Goal: Information Seeking & Learning: Find specific fact

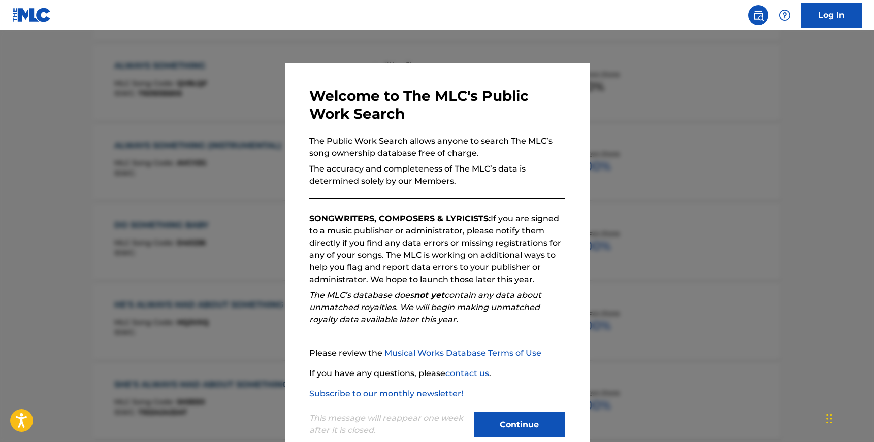
click at [520, 424] on button "Continue" at bounding box center [519, 425] width 91 height 25
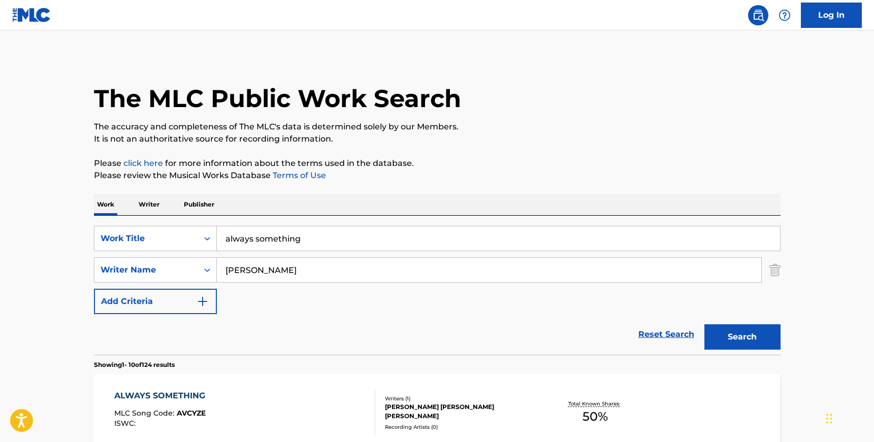
click at [295, 242] on input "always something" at bounding box center [498, 239] width 563 height 24
paste input "MARRY ME"
type input "MARRY ME"
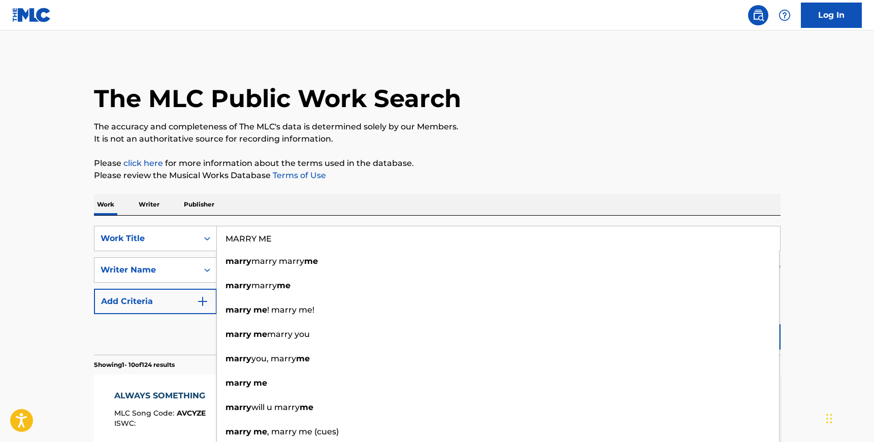
click at [354, 201] on div "Work Writer Publisher" at bounding box center [437, 204] width 687 height 21
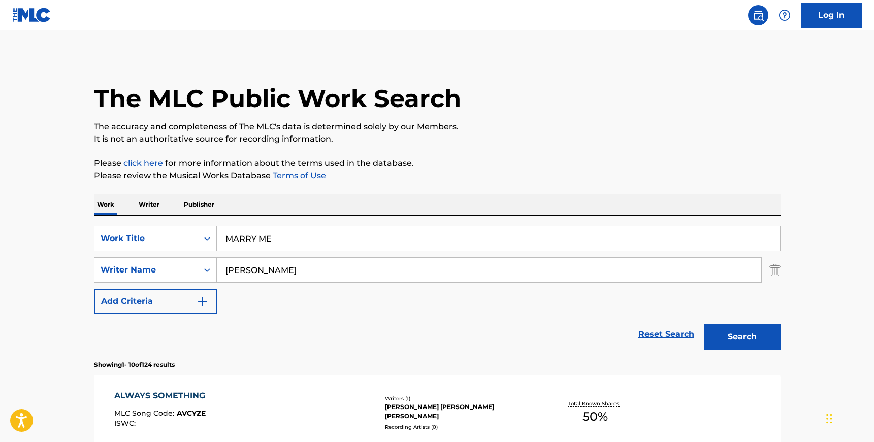
click at [257, 267] on input "[PERSON_NAME]" at bounding box center [489, 270] width 545 height 24
paste input "MTHOMBENI"
type input "MTHOMBENI"
click at [705, 325] on button "Search" at bounding box center [743, 337] width 76 height 25
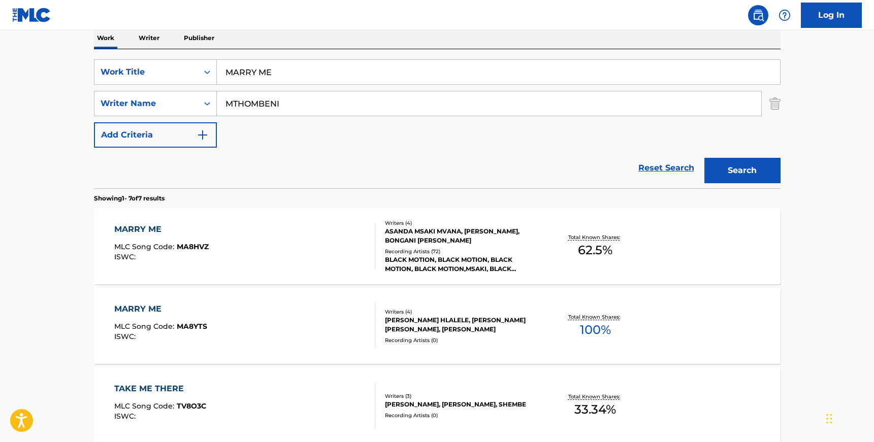
scroll to position [195, 0]
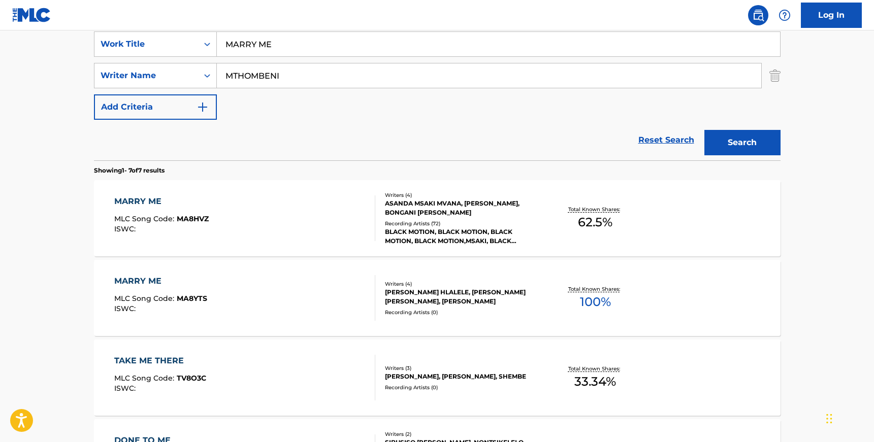
click at [335, 219] on div "MARRY ME MLC Song Code : MA8HVZ ISWC :" at bounding box center [244, 219] width 261 height 46
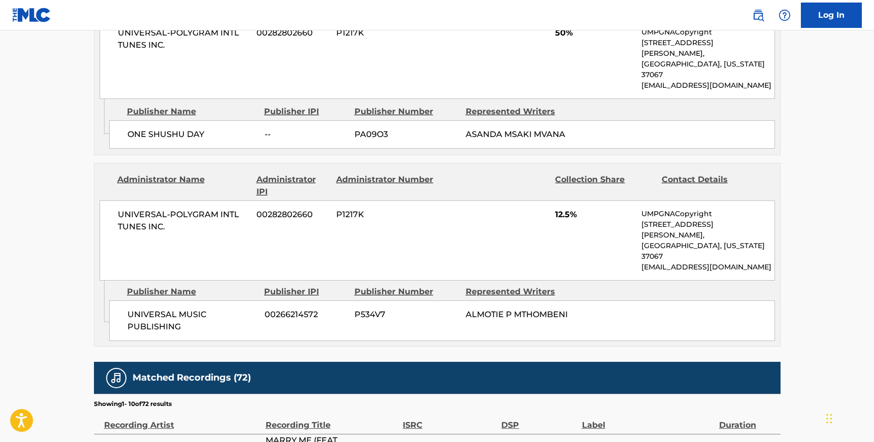
scroll to position [547, 0]
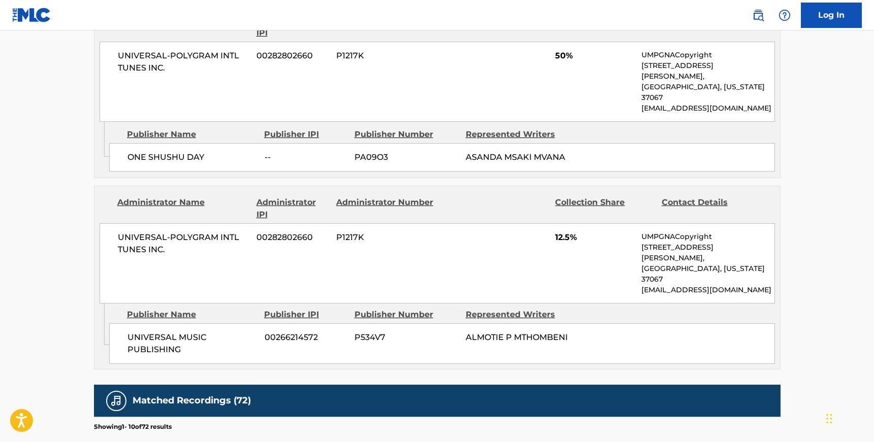
scroll to position [195, 0]
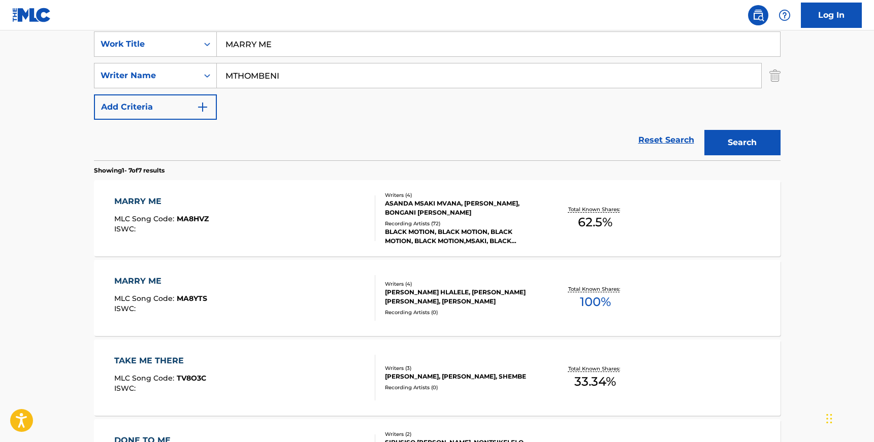
click at [260, 40] on input "MARRY ME" at bounding box center [498, 44] width 563 height 24
paste input "PLAYA"
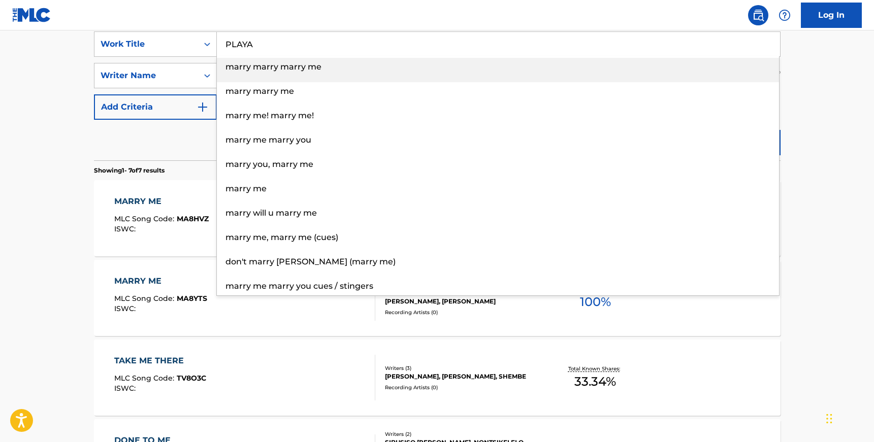
type input "PLAYA"
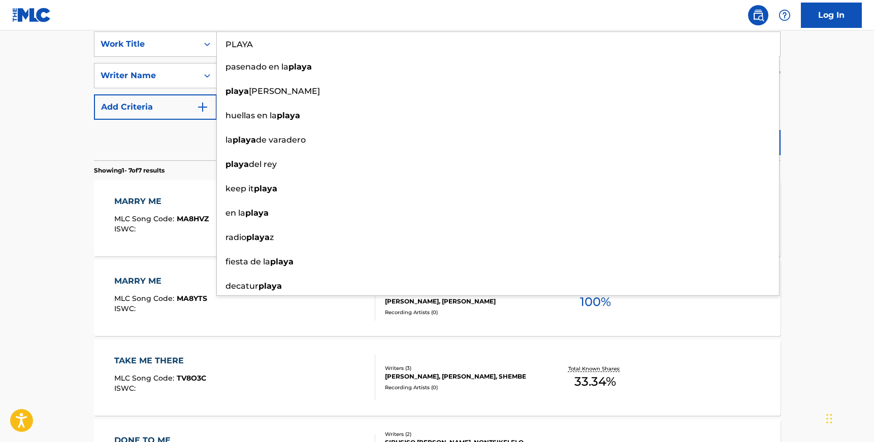
click at [74, 92] on main "The MLC Public Work Search The accuracy and completeness of The MLC's data is d…" at bounding box center [437, 312] width 874 height 952
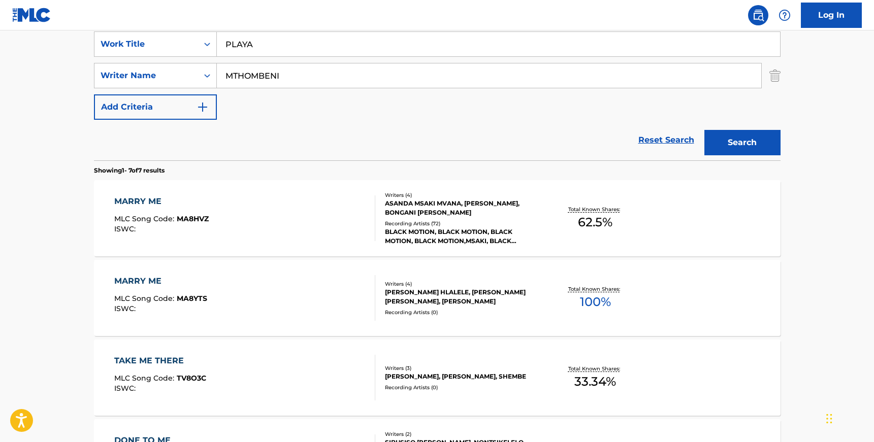
click at [266, 75] on input "MTHOMBENI" at bounding box center [489, 76] width 545 height 24
paste input "BANKS"
type input "BANKS"
click at [705, 130] on button "Search" at bounding box center [743, 142] width 76 height 25
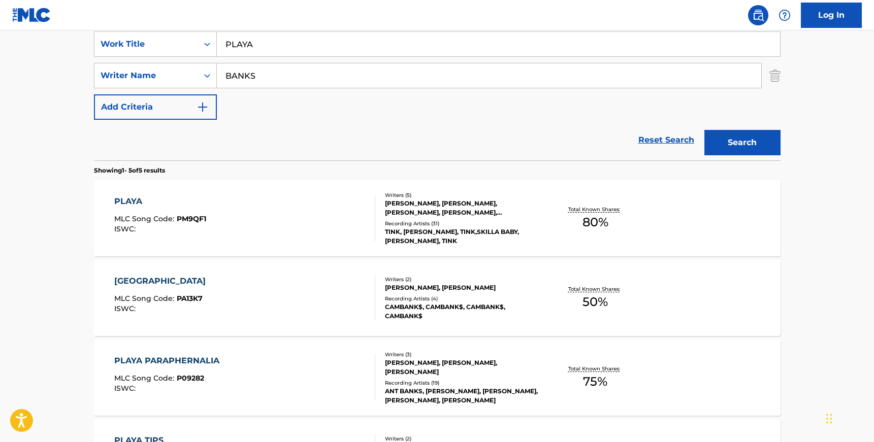
click at [336, 226] on div "PLAYA MLC Song Code : PM9QF1 ISWC :" at bounding box center [244, 219] width 261 height 46
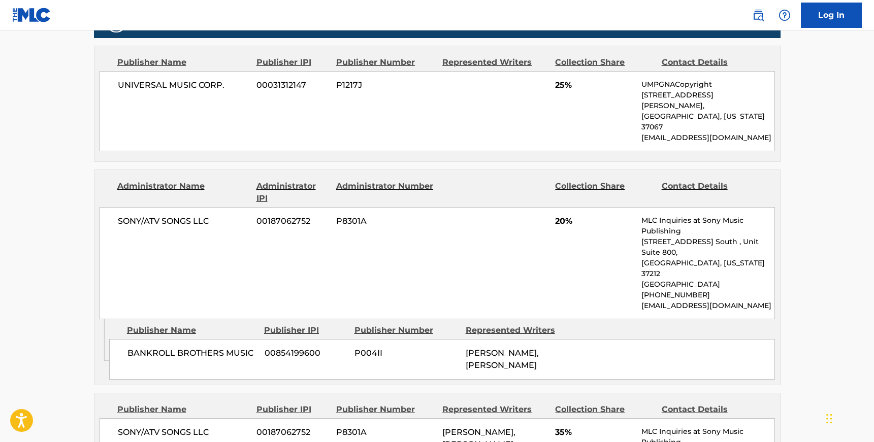
scroll to position [566, 0]
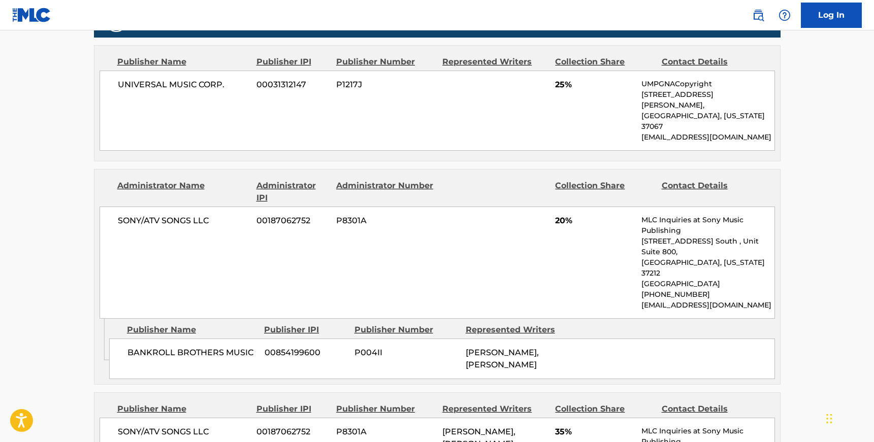
scroll to position [195, 0]
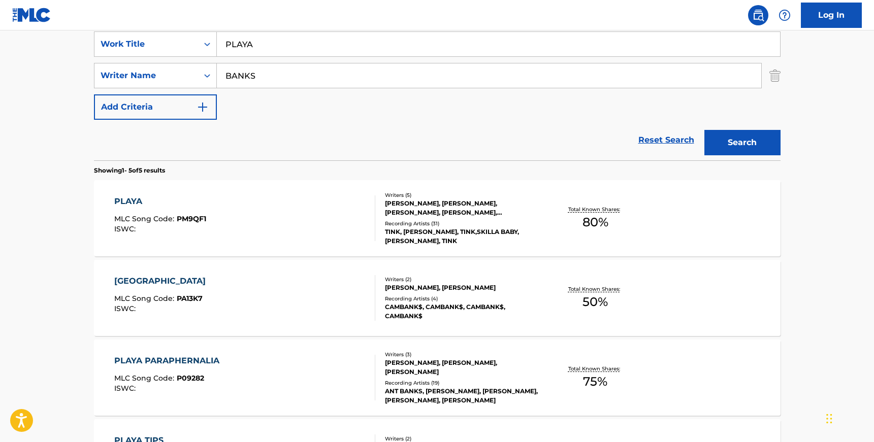
click at [237, 46] on input "PLAYA" at bounding box center [498, 44] width 563 height 24
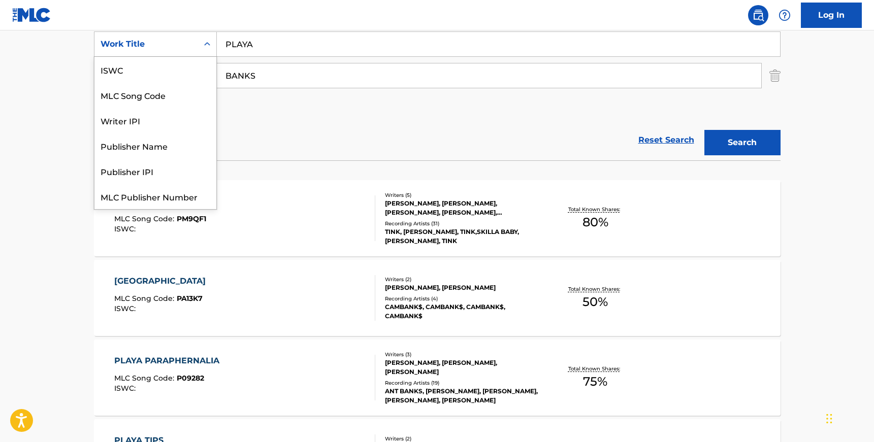
scroll to position [25, 0]
click at [192, 54] on div "Work Title" at bounding box center [155, 43] width 123 height 25
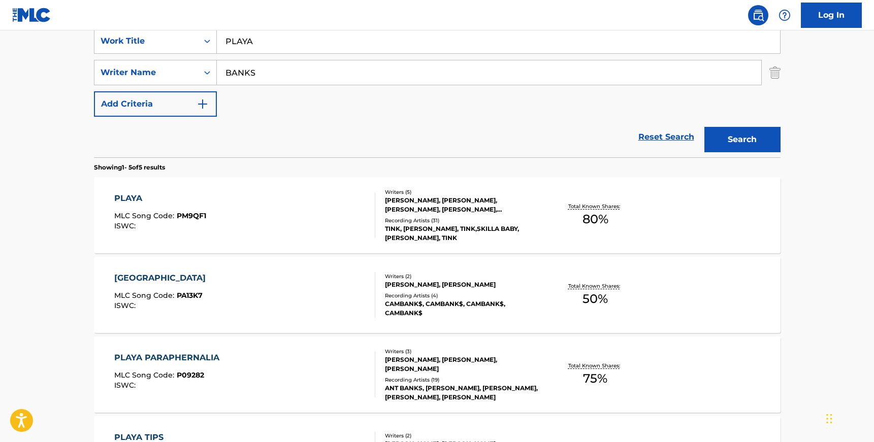
scroll to position [198, 0]
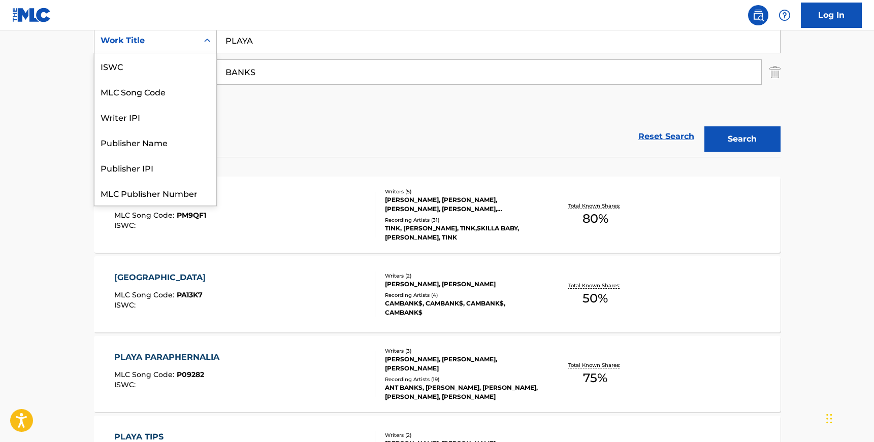
click at [210, 43] on icon "Search Form" at bounding box center [207, 41] width 10 height 10
click at [159, 70] on div "ISWC" at bounding box center [155, 65] width 122 height 25
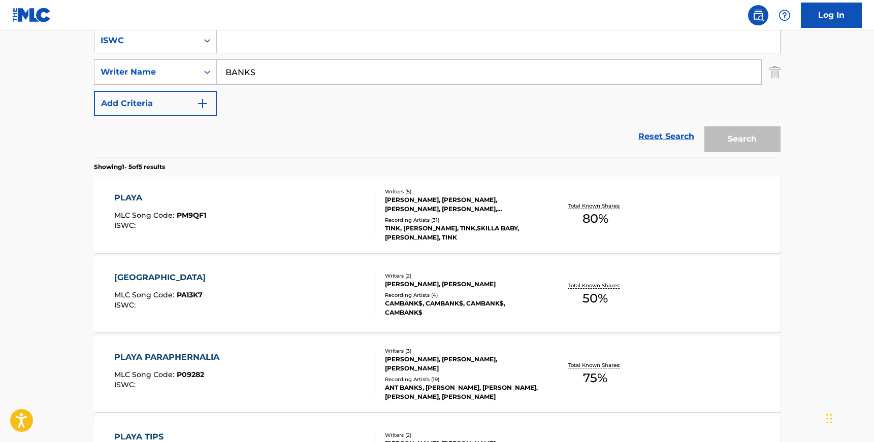
click at [235, 41] on input "Search Form" at bounding box center [498, 40] width 563 height 24
paste input "T3343148954"
type input "T3343148954"
click at [248, 71] on input "BANKS" at bounding box center [489, 72] width 545 height 24
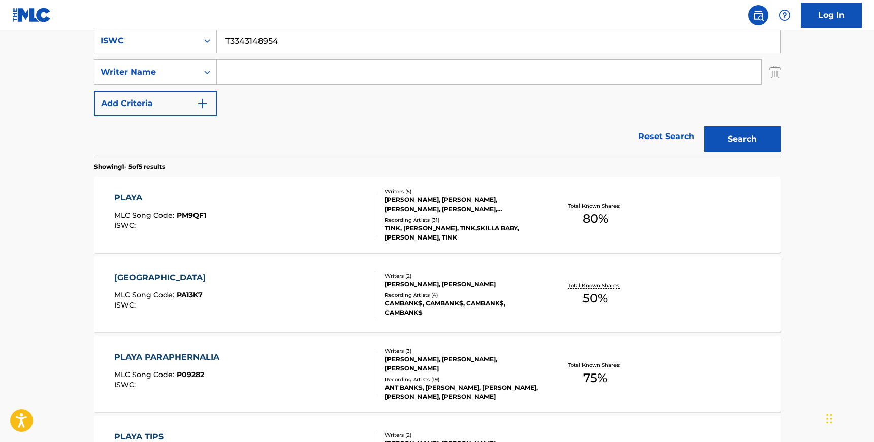
click at [705, 126] on button "Search" at bounding box center [743, 138] width 76 height 25
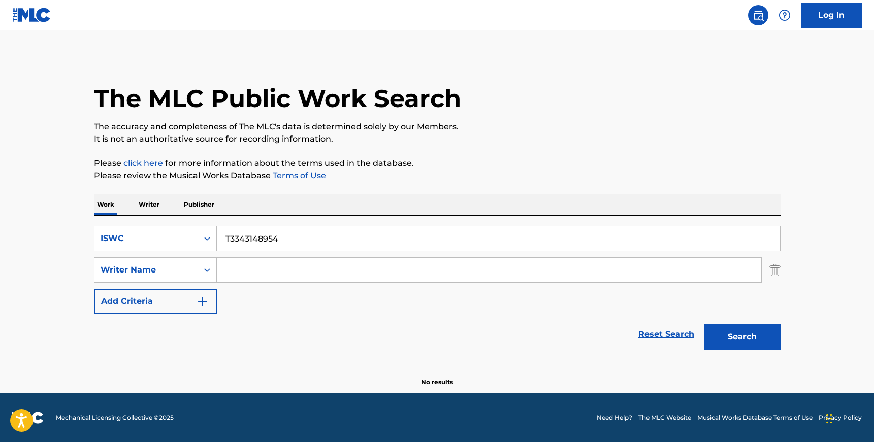
click at [239, 238] on input "T3343148954" at bounding box center [498, 239] width 563 height 24
click at [214, 238] on div "Search Form" at bounding box center [207, 239] width 18 height 18
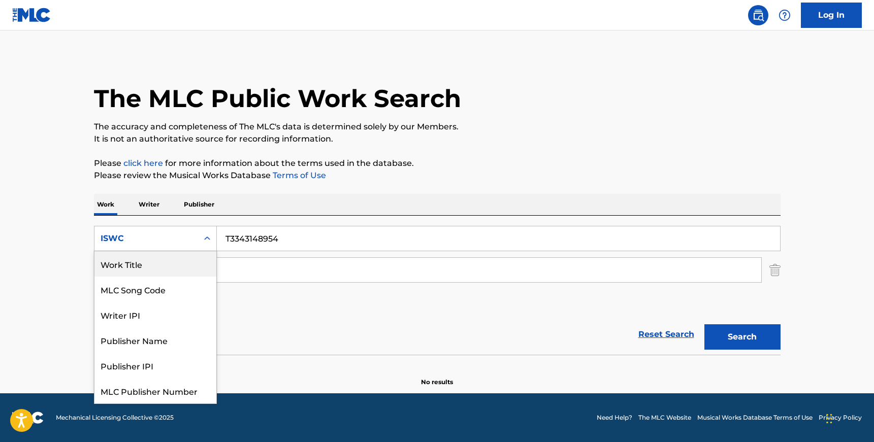
click at [175, 263] on div "Work Title" at bounding box center [155, 263] width 122 height 25
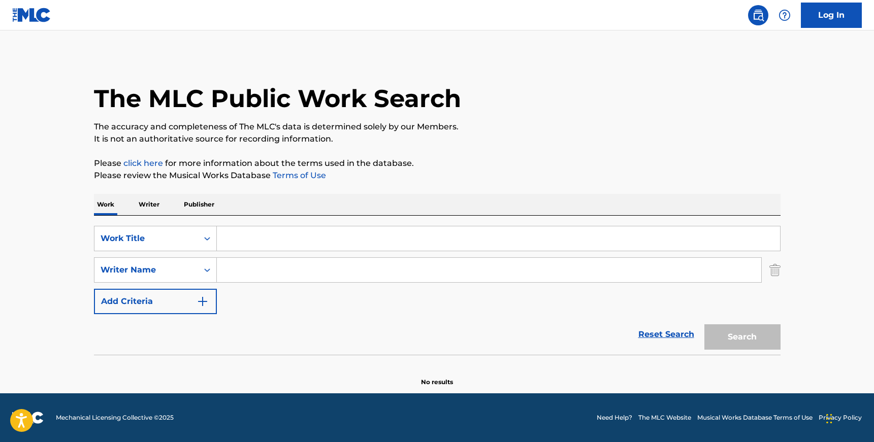
click at [255, 240] on input "Search Form" at bounding box center [498, 239] width 563 height 24
paste input "NO AMIRIS 66037682 BLANDS [PERSON_NAME] MARKEYVIUS KEY GLOCK PEEZY"
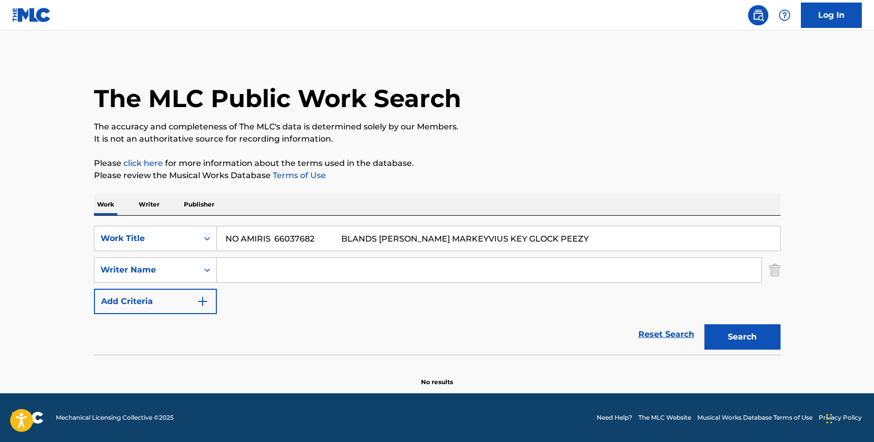
drag, startPoint x: 278, startPoint y: 238, endPoint x: 562, endPoint y: 243, distance: 284.0
click at [562, 243] on input "NO AMIRIS 66037682 BLANDS [PERSON_NAME] MARKEYVIUS KEY GLOCK PEEZY" at bounding box center [498, 239] width 563 height 24
click at [292, 238] on input "NO AMIRIS EEZY" at bounding box center [498, 239] width 563 height 24
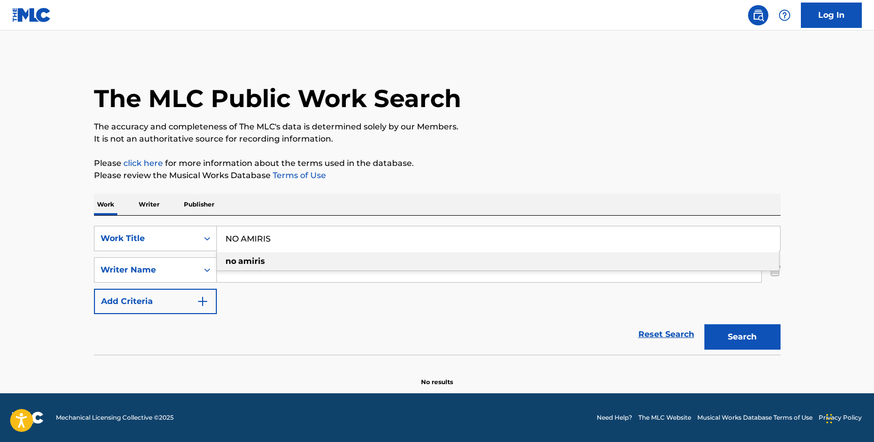
type input "NO AMIRIS"
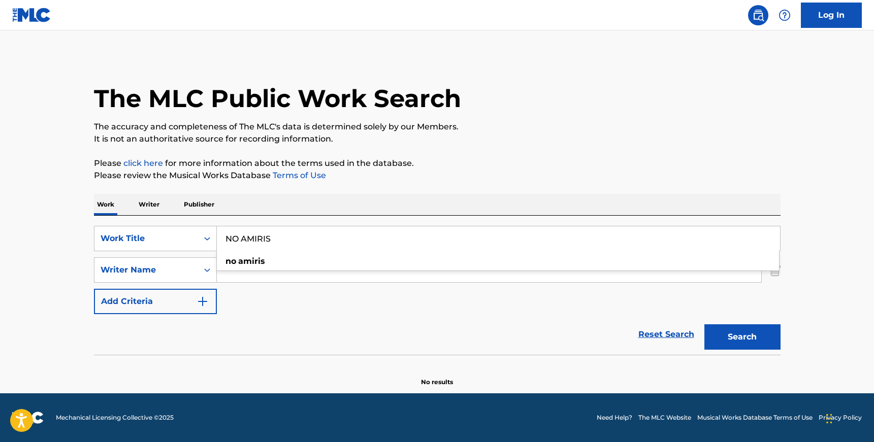
click at [250, 310] on div "SearchWithCriteria59547e37-465e-4b42-8e75-602199361e07 Work Title NO AMIRIS no …" at bounding box center [437, 270] width 687 height 88
click at [253, 271] on input "Search Form" at bounding box center [489, 270] width 545 height 24
paste input "[PERSON_NAME], [PERSON_NAME], [PERSON_NAME], CASEYPROD, PEAKS [PERSON_NAME], [P…"
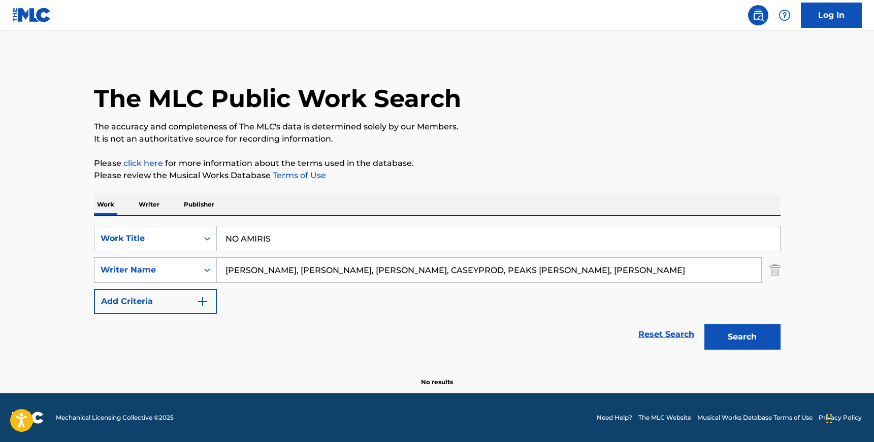
scroll to position [0, 9]
drag, startPoint x: 306, startPoint y: 269, endPoint x: 313, endPoint y: 309, distance: 40.7
click at [313, 309] on div "SearchWithCriteria59547e37-465e-4b42-8e75-602199361e07 Work Title NO AMIRIS Sea…" at bounding box center [437, 270] width 687 height 88
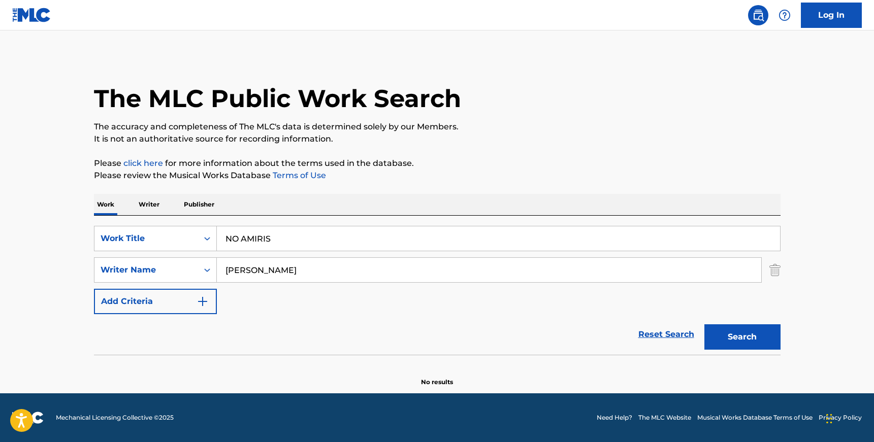
scroll to position [0, 0]
click at [233, 269] on input "[PERSON_NAME]" at bounding box center [489, 270] width 545 height 24
type input "[PERSON_NAME]"
click at [705, 325] on button "Search" at bounding box center [743, 337] width 76 height 25
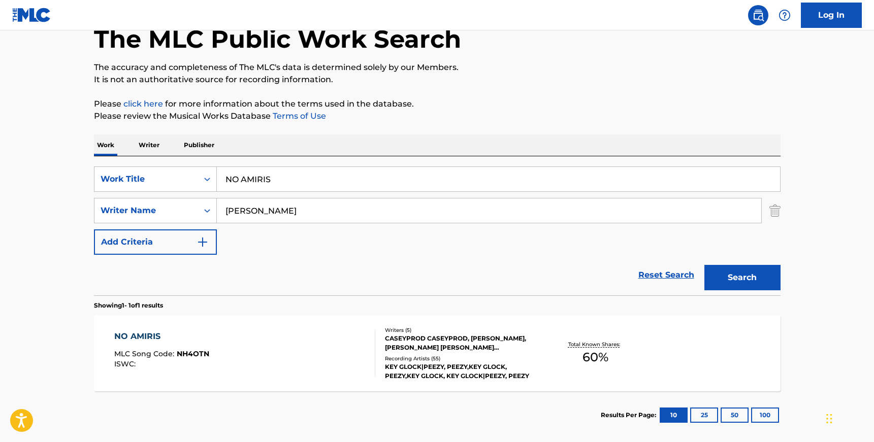
scroll to position [70, 0]
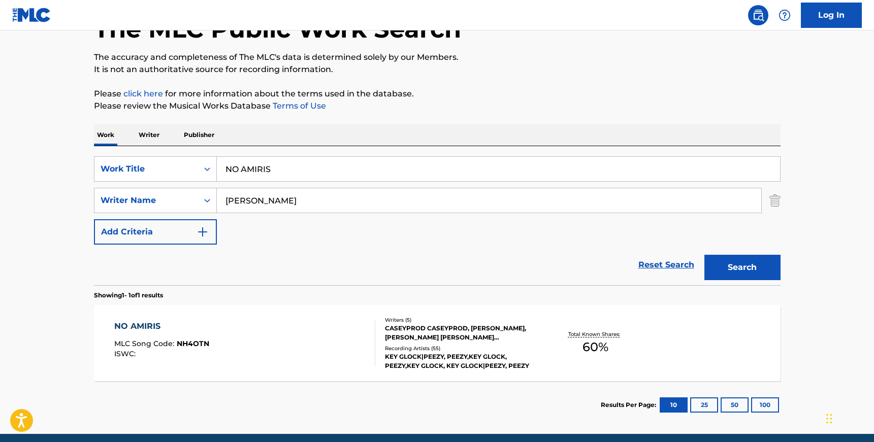
click at [277, 340] on div "NO AMIRIS MLC Song Code : NH4OTN ISWC :" at bounding box center [244, 344] width 261 height 46
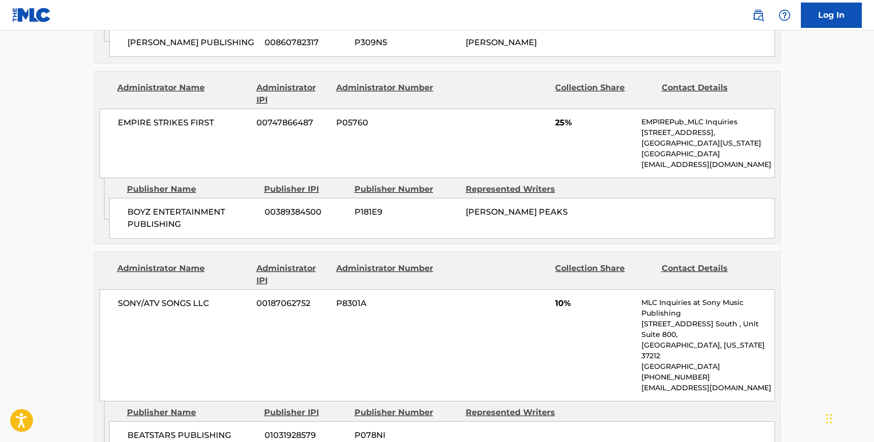
scroll to position [717, 0]
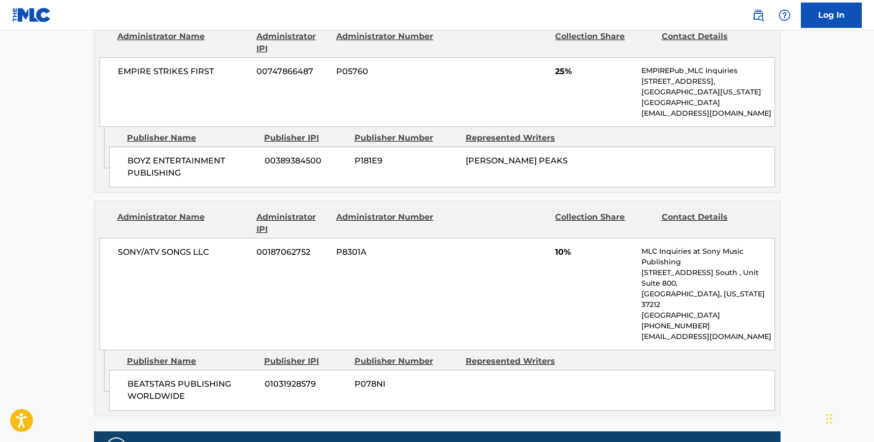
scroll to position [110, 0]
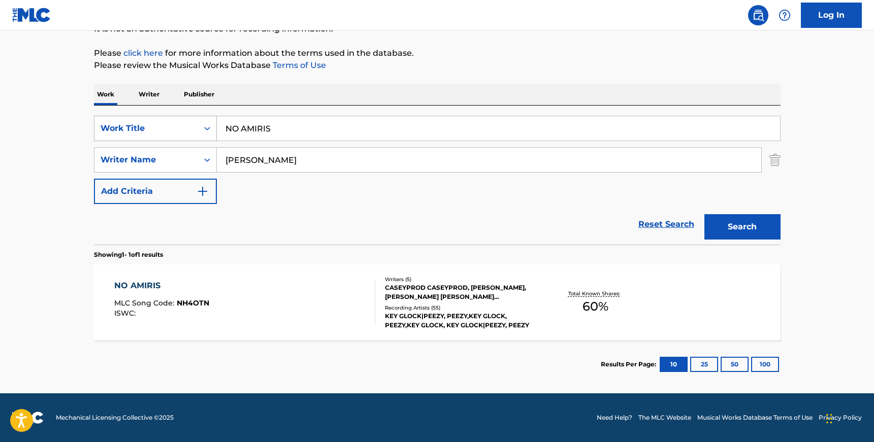
click at [212, 130] on div "Search Form" at bounding box center [207, 128] width 18 height 18
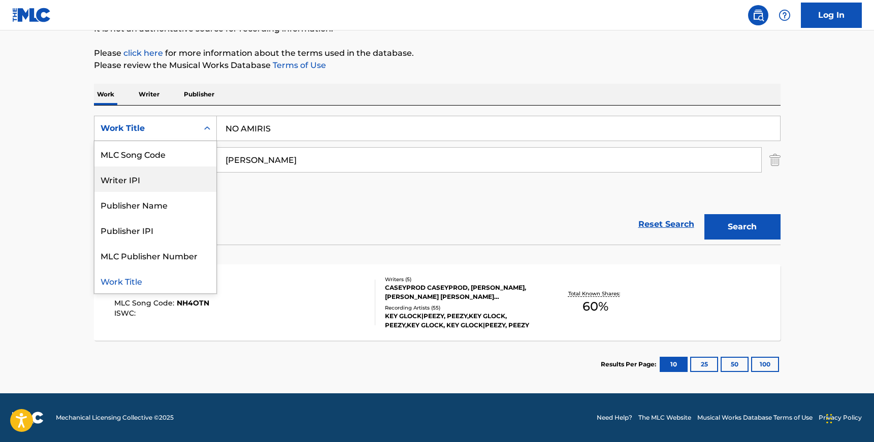
scroll to position [0, 0]
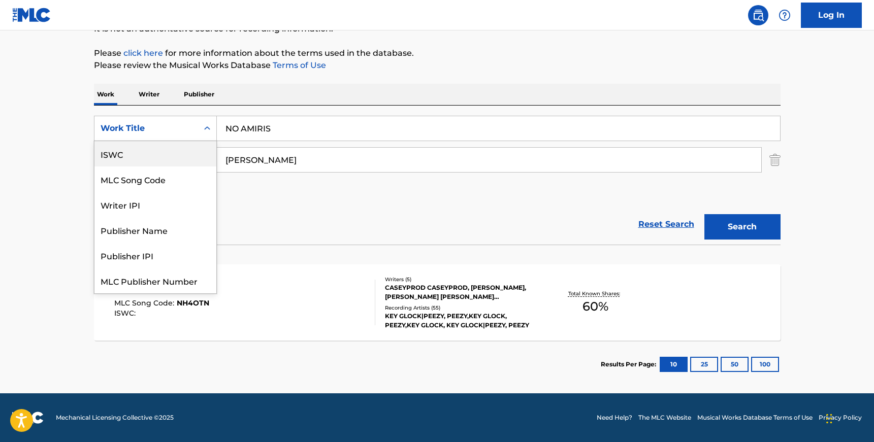
click at [161, 157] on div "ISWC" at bounding box center [155, 153] width 122 height 25
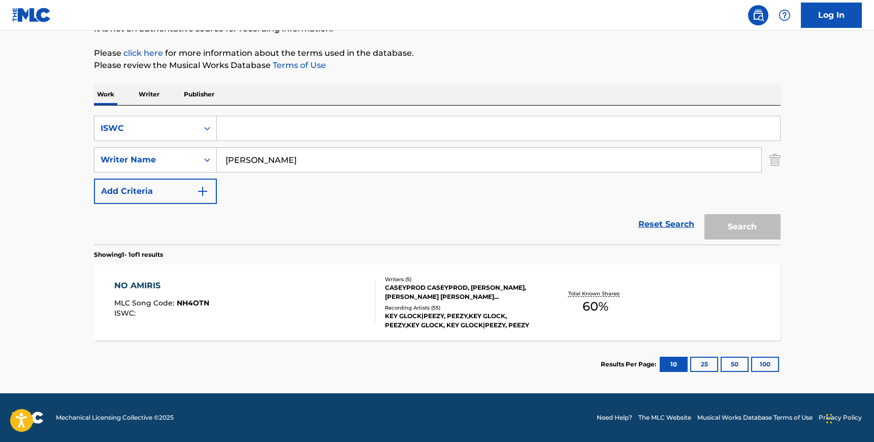
click at [244, 131] on input "Search Form" at bounding box center [498, 128] width 563 height 24
paste input "T9289165908"
type input "T9289165908"
click at [254, 163] on input "[PERSON_NAME]" at bounding box center [489, 160] width 545 height 24
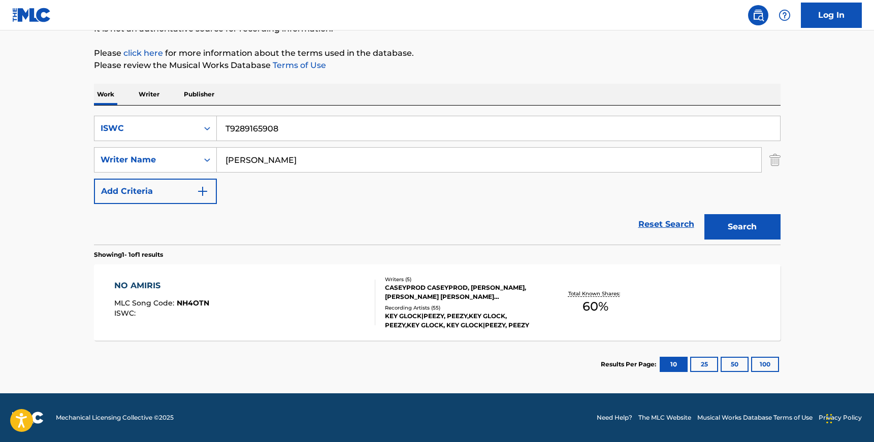
click at [254, 163] on input "[PERSON_NAME]" at bounding box center [489, 160] width 545 height 24
click at [705, 214] on button "Search" at bounding box center [743, 226] width 76 height 25
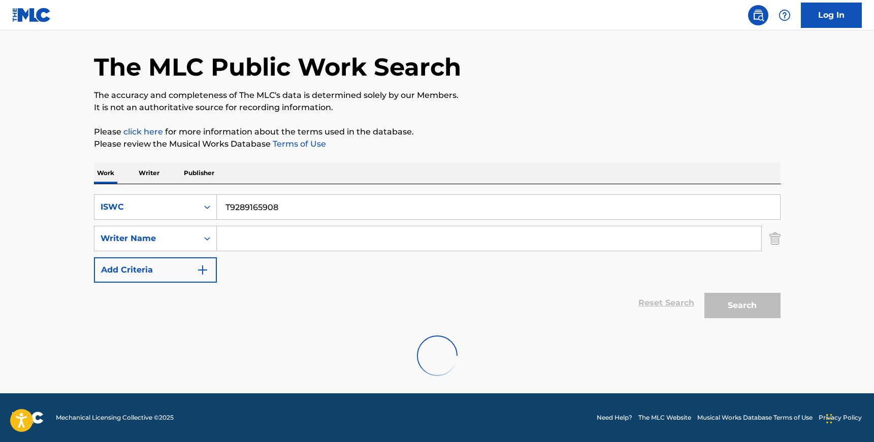
scroll to position [110, 0]
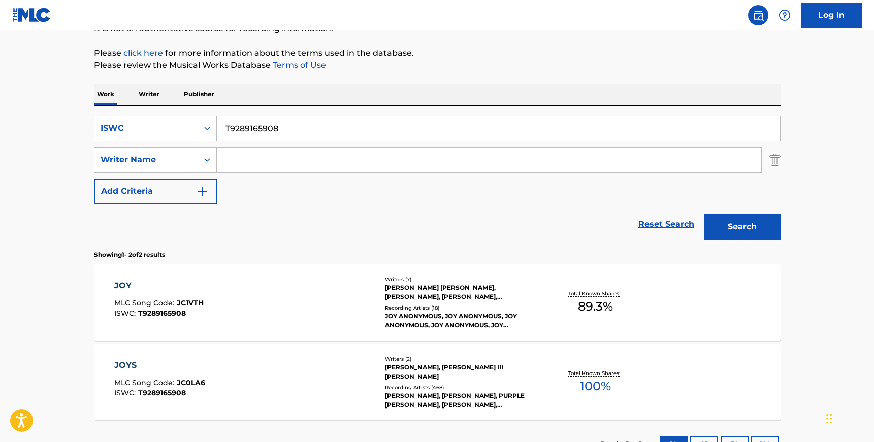
click at [243, 298] on div "JOY MLC Song Code : JC1VTH ISWC : T9289165908" at bounding box center [244, 303] width 261 height 46
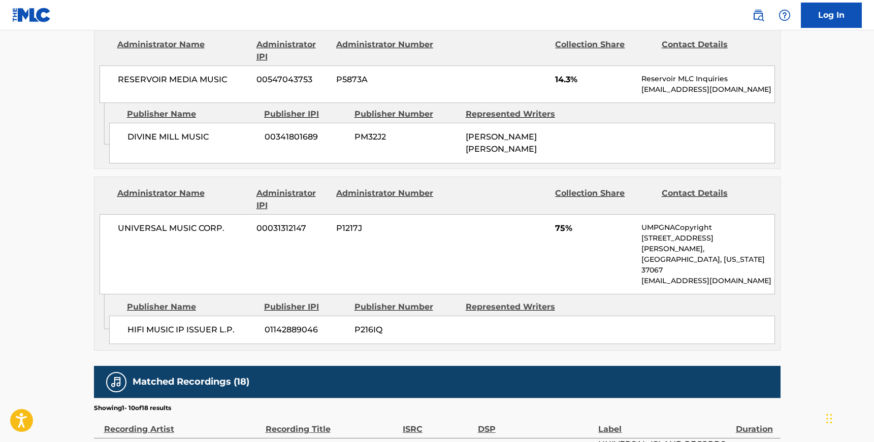
scroll to position [593, 0]
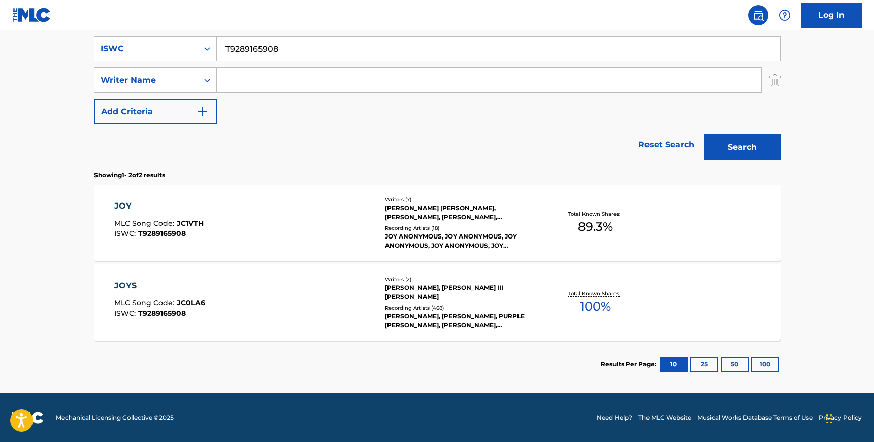
scroll to position [110, 0]
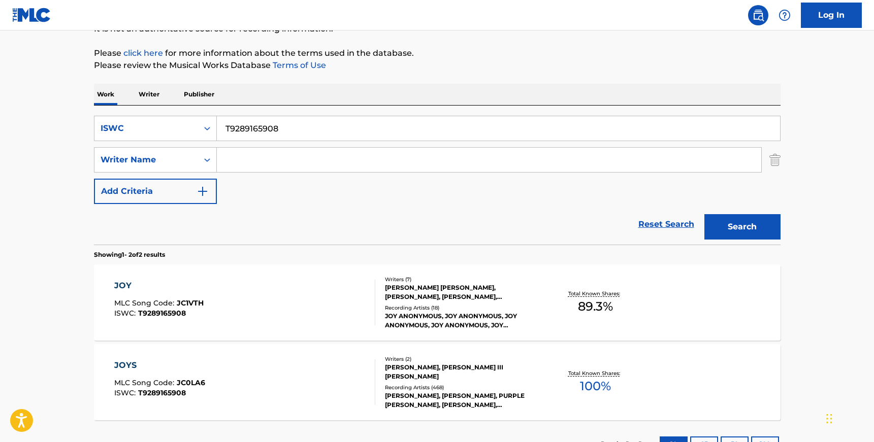
click at [315, 375] on div "JOYS MLC Song Code : JC0LA6 ISWC : T9289165908" at bounding box center [244, 383] width 261 height 46
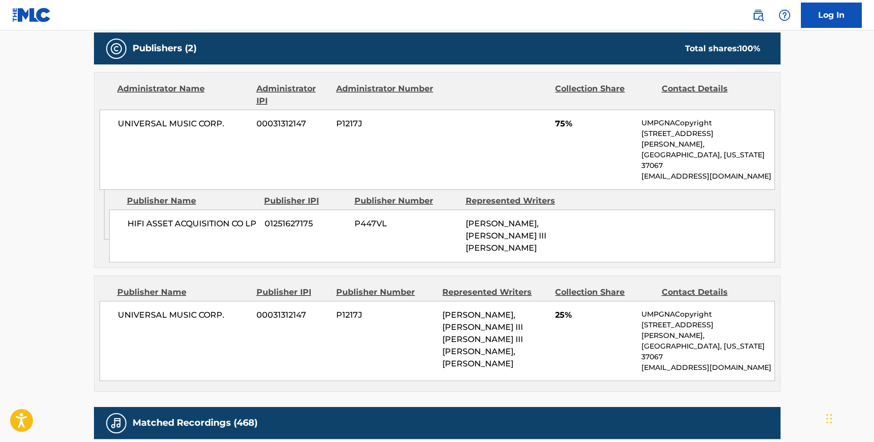
scroll to position [110, 0]
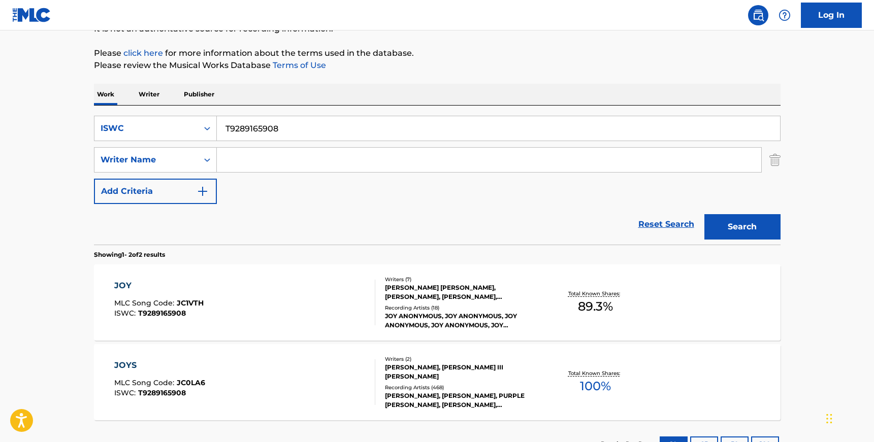
click at [369, 322] on div at bounding box center [371, 303] width 8 height 46
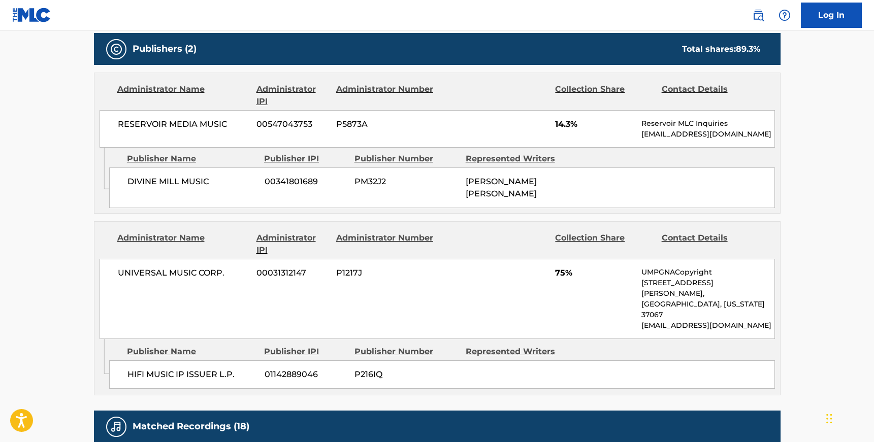
scroll to position [529, 0]
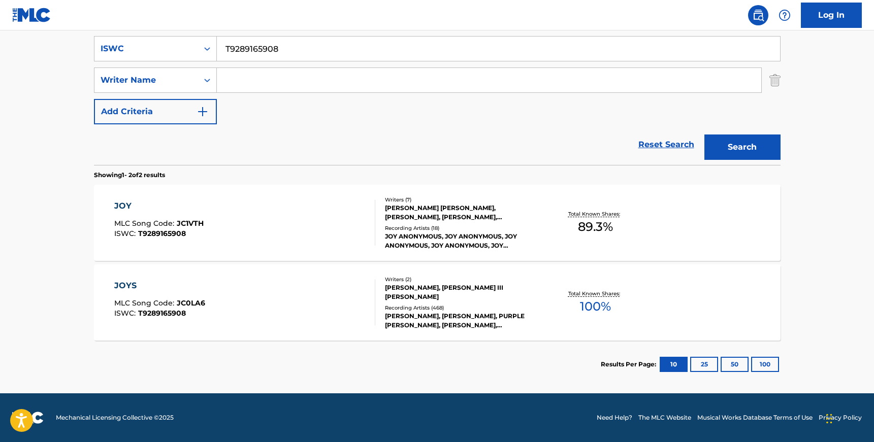
scroll to position [110, 0]
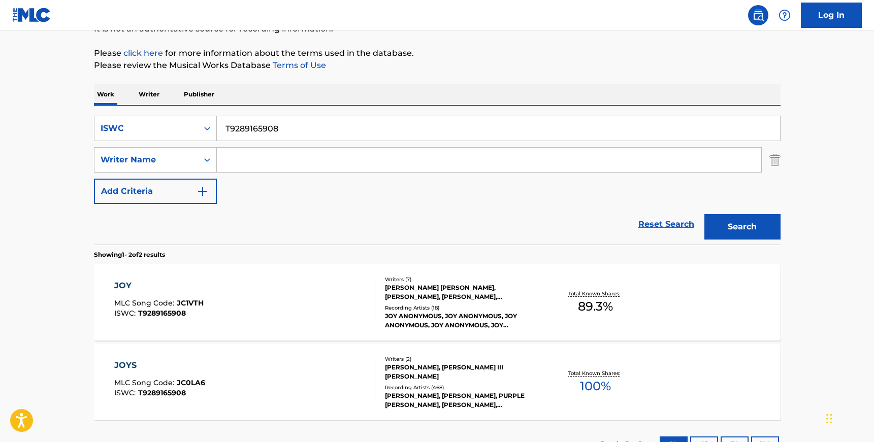
click at [254, 126] on input "T9289165908" at bounding box center [498, 128] width 563 height 24
paste input "113434007"
type input "T9113434007"
click at [705, 214] on button "Search" at bounding box center [743, 226] width 76 height 25
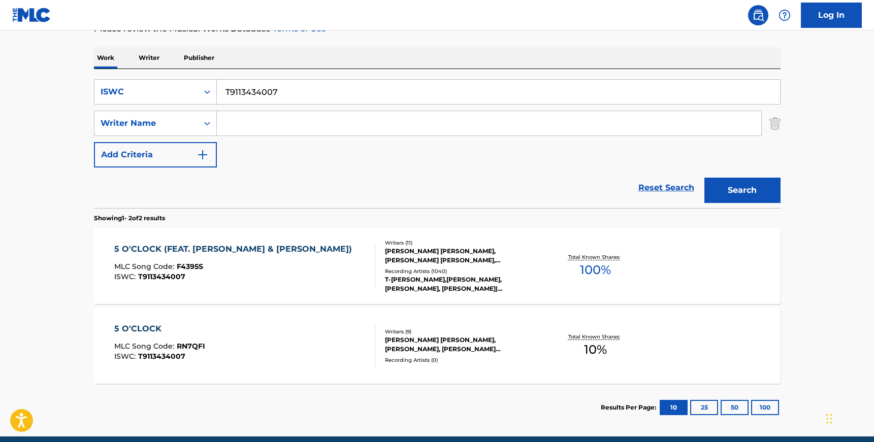
scroll to position [150, 0]
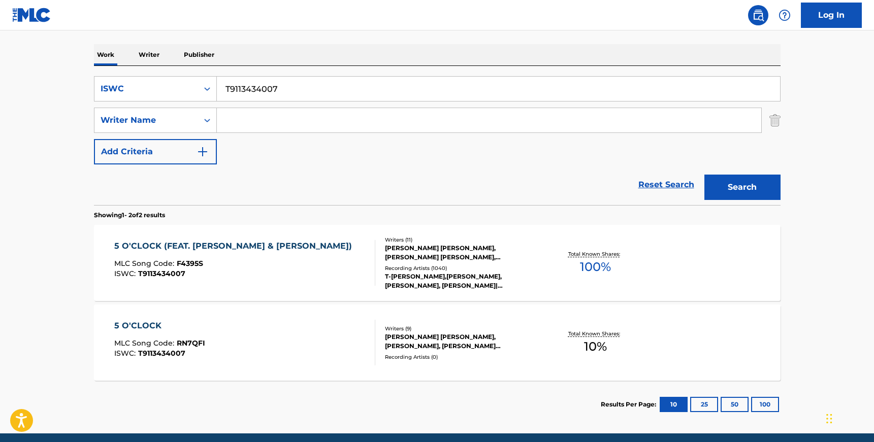
click at [307, 273] on div "ISWC : T9113434007" at bounding box center [235, 274] width 243 height 8
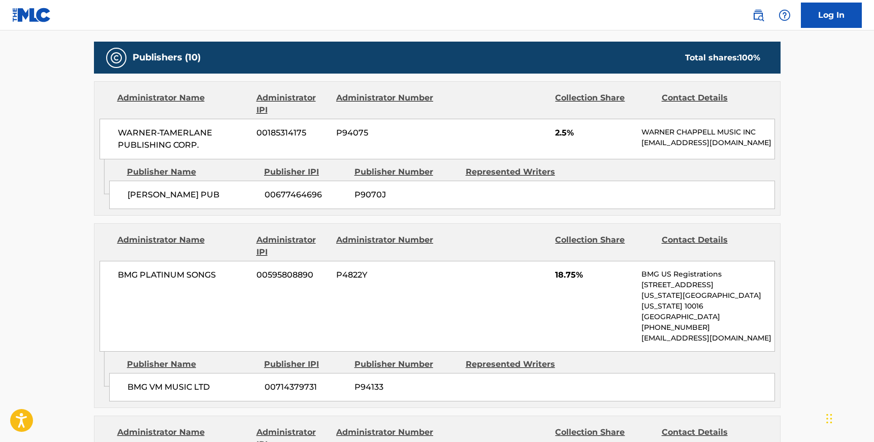
scroll to position [701, 0]
